Goal: Information Seeking & Learning: Understand process/instructions

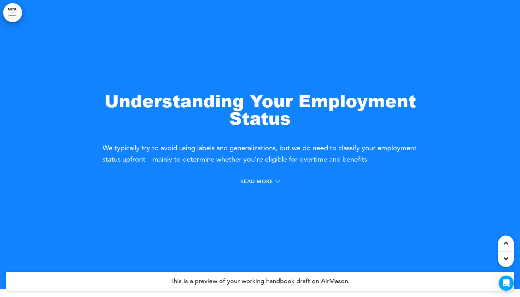
scroll to position [321, 0]
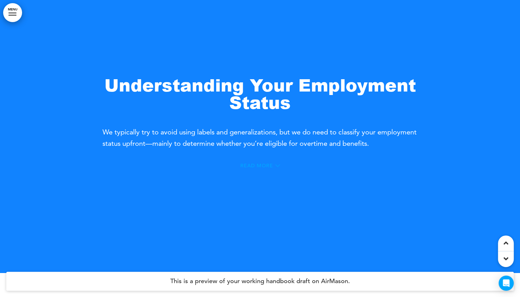
click at [260, 166] on span "Read More" at bounding box center [256, 165] width 33 height 5
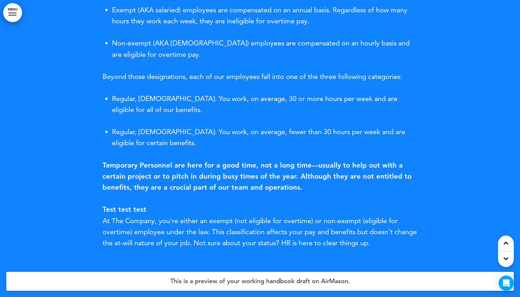
scroll to position [539, 0]
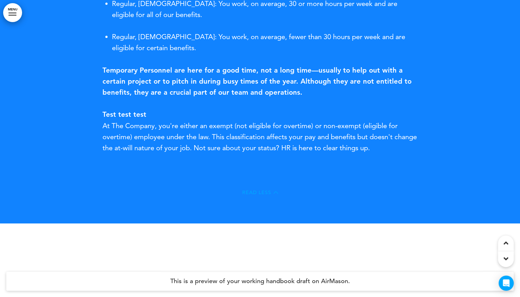
click at [254, 195] on span "Read Less" at bounding box center [256, 192] width 29 height 5
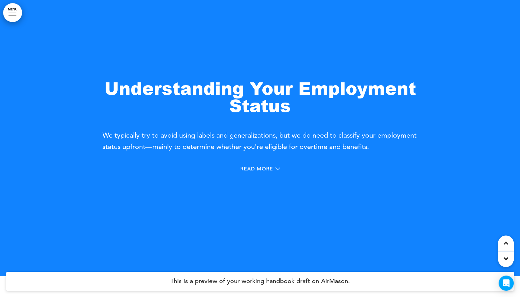
scroll to position [313, 0]
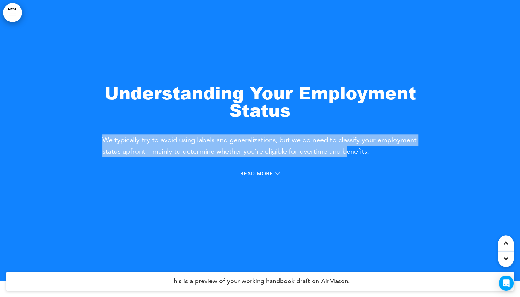
drag, startPoint x: 104, startPoint y: 139, endPoint x: 389, endPoint y: 154, distance: 285.0
click at [389, 154] on span "We typically try to avoid using labels and generalizations, but we do need to c…" at bounding box center [260, 146] width 314 height 20
click at [337, 130] on div "Understanding Your Employment Status We typically try to avoid using labels and…" at bounding box center [261, 120] width 316 height 73
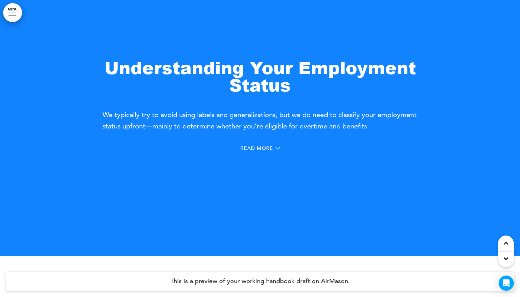
scroll to position [328, 0]
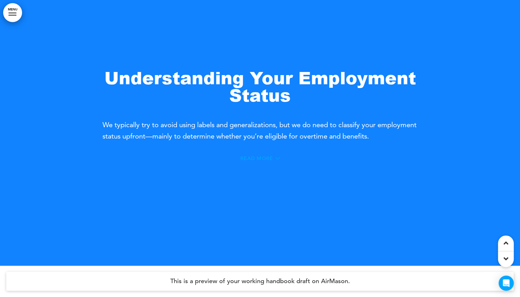
click at [258, 159] on span "Read More" at bounding box center [256, 158] width 33 height 5
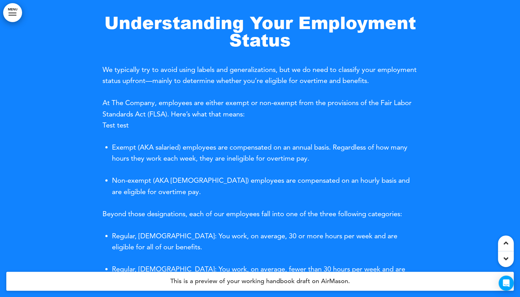
scroll to position [318, 0]
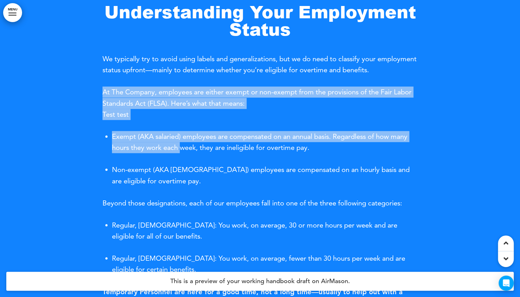
drag, startPoint x: 103, startPoint y: 92, endPoint x: 182, endPoint y: 145, distance: 95.1
click at [182, 145] on div "At The Company, employees are either exempt or non-exempt from the provisions o…" at bounding box center [261, 241] width 316 height 311
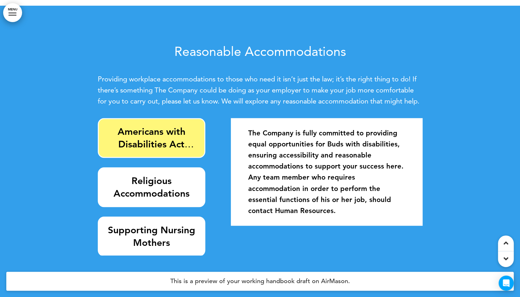
scroll to position [1055, 0]
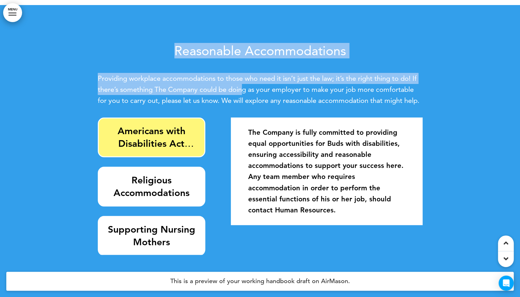
drag, startPoint x: 171, startPoint y: 45, endPoint x: 244, endPoint y: 90, distance: 85.5
click at [244, 90] on div "Reasonable Accommodations Providing workplace accommodations to those who need …" at bounding box center [260, 75] width 325 height 62
click at [244, 90] on p "Providing workplace accommodations to those who need it isn’t just the law; it’…" at bounding box center [260, 89] width 325 height 33
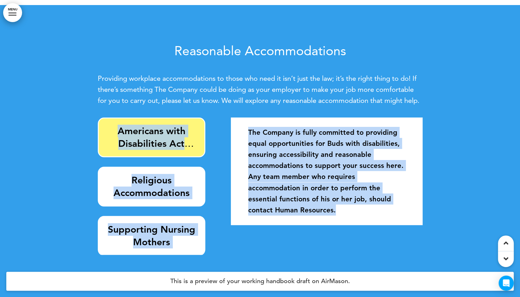
drag, startPoint x: 124, startPoint y: 106, endPoint x: 90, endPoint y: 74, distance: 46.9
click at [90, 74] on div "Reasonable Accommodations Providing workplace accommodations to those who need …" at bounding box center [260, 153] width 520 height 297
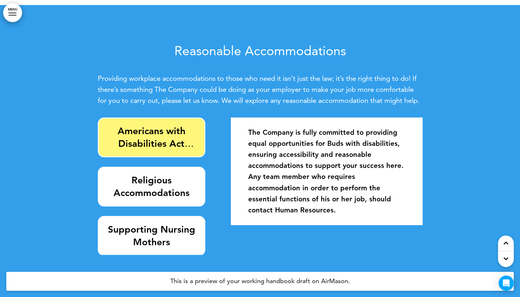
click at [131, 68] on div "Reasonable Accommodations Providing workplace accommodations to those who need …" at bounding box center [260, 75] width 325 height 62
click at [163, 186] on strong "Religious Accommodations" at bounding box center [152, 187] width 76 height 24
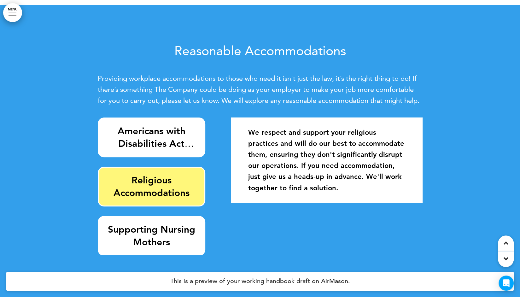
scroll to position [1074, 0]
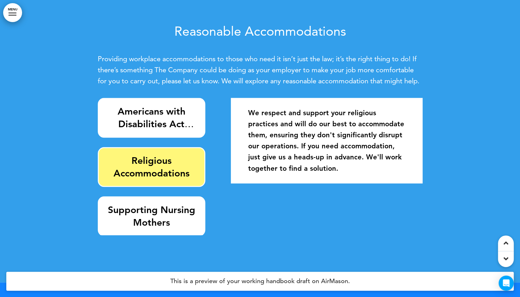
click at [154, 216] on strong "Supporting Nursing Mothers" at bounding box center [151, 216] width 87 height 24
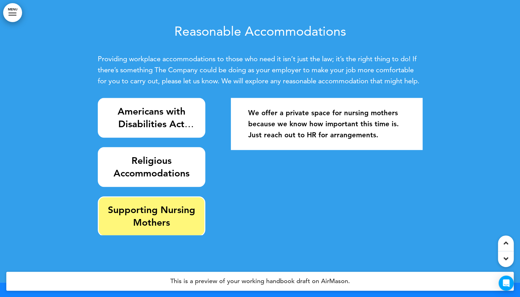
click at [167, 179] on strong "Religious Accommodations" at bounding box center [152, 167] width 76 height 24
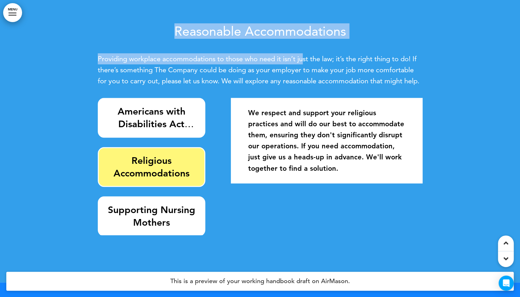
drag, startPoint x: 176, startPoint y: 28, endPoint x: 301, endPoint y: 36, distance: 125.3
click at [301, 36] on div "Reasonable Accommodations Providing workplace accommodations to those who need …" at bounding box center [260, 56] width 325 height 62
click at [234, 58] on span "Providing workplace accommodations to those who need it isn’t just the law; it’…" at bounding box center [259, 70] width 322 height 31
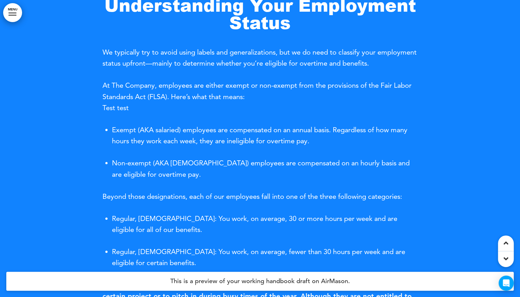
scroll to position [326, 0]
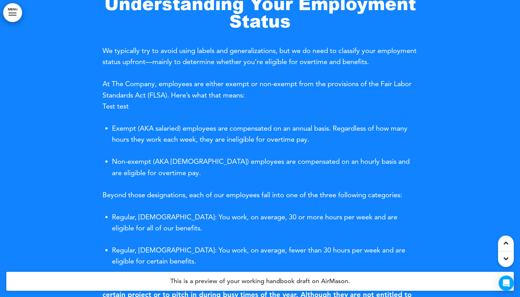
drag, startPoint x: 105, startPoint y: 50, endPoint x: 414, endPoint y: 62, distance: 309.5
click at [414, 62] on span "We typically try to avoid using labels and generalizations, but we do need to c…" at bounding box center [260, 56] width 314 height 20
click at [217, 111] on p "At The Company, employees are either exempt or non-exempt from the provisions o…" at bounding box center [261, 94] width 316 height 33
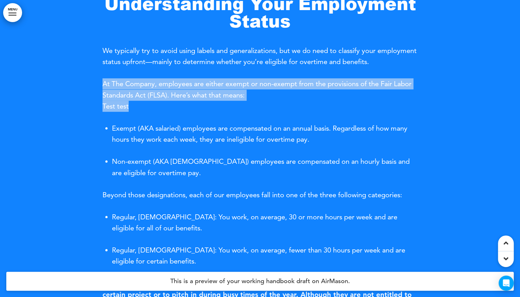
drag, startPoint x: 103, startPoint y: 84, endPoint x: 138, endPoint y: 107, distance: 42.2
click at [138, 107] on p "At The Company, employees are either exempt or non-exempt from the provisions o…" at bounding box center [261, 94] width 316 height 33
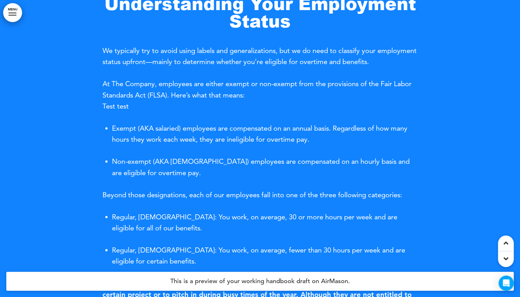
click at [172, 55] on span "We typically try to avoid using labels and generalizations, but we do need to c…" at bounding box center [260, 56] width 314 height 20
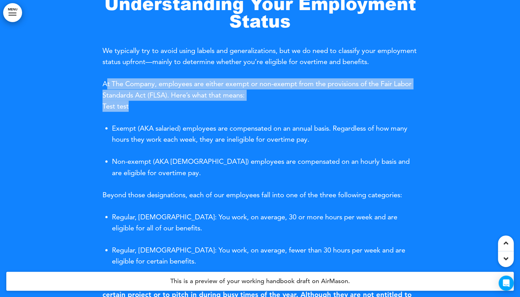
drag, startPoint x: 131, startPoint y: 105, endPoint x: 106, endPoint y: 86, distance: 31.5
click at [106, 86] on p "At The Company, employees are either exempt or non-exempt from the provisions o…" at bounding box center [261, 94] width 316 height 33
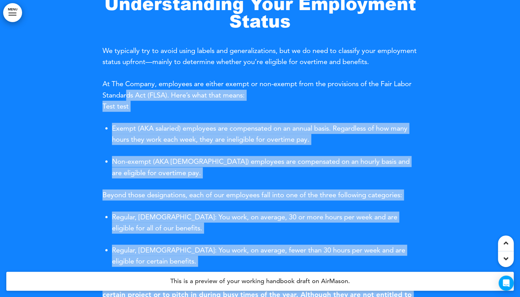
drag, startPoint x: 102, startPoint y: 83, endPoint x: 123, endPoint y: 91, distance: 22.7
click at [123, 91] on div "Understanding Your Employment Status We typically try to avoid using labels and…" at bounding box center [260, 204] width 520 height 466
click at [123, 91] on span "At The Company, employees are either exempt or non-exempt from the provisions o…" at bounding box center [257, 95] width 309 height 31
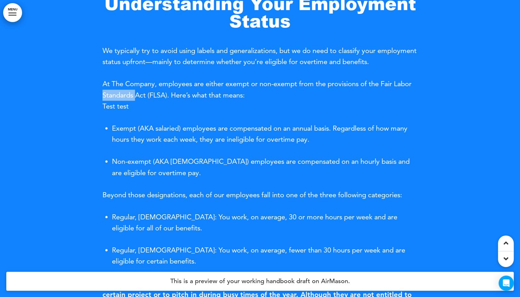
click at [123, 91] on span "At The Company, employees are either exempt or non-exempt from the provisions o…" at bounding box center [257, 95] width 309 height 31
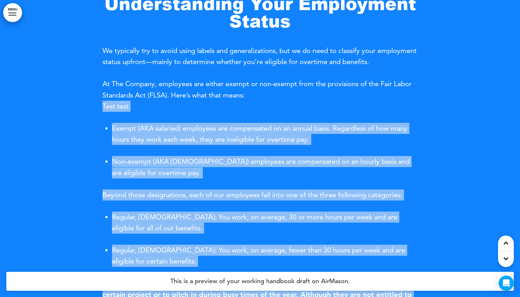
drag, startPoint x: 134, startPoint y: 106, endPoint x: 101, endPoint y: 87, distance: 37.6
click at [101, 87] on div "Understanding Your Employment Status We typically try to avoid using labels and…" at bounding box center [260, 204] width 520 height 466
click at [101, 87] on div at bounding box center [260, 204] width 520 height 466
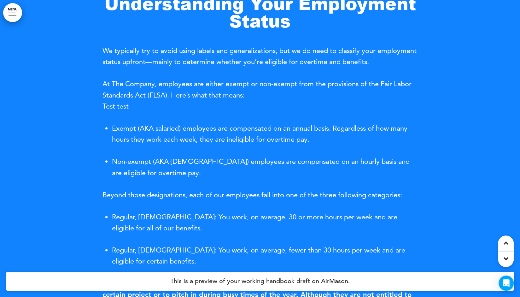
click at [101, 87] on div at bounding box center [260, 204] width 520 height 466
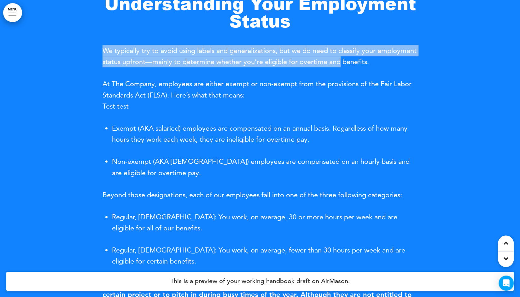
drag, startPoint x: 104, startPoint y: 49, endPoint x: 383, endPoint y: 58, distance: 280.1
click at [383, 58] on span "We typically try to avoid using labels and generalizations, but we do need to c…" at bounding box center [260, 56] width 314 height 20
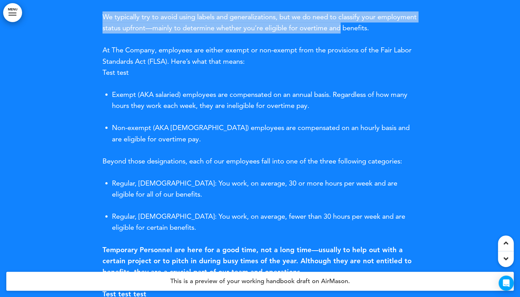
scroll to position [469, 0]
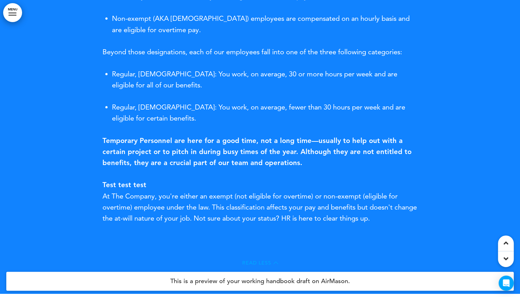
click at [251, 261] on span "Read Less" at bounding box center [256, 262] width 29 height 5
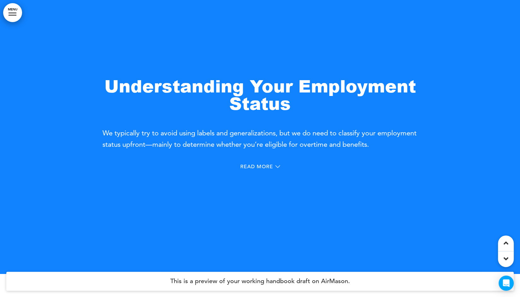
scroll to position [323, 0]
